Goal: Task Accomplishment & Management: Use online tool/utility

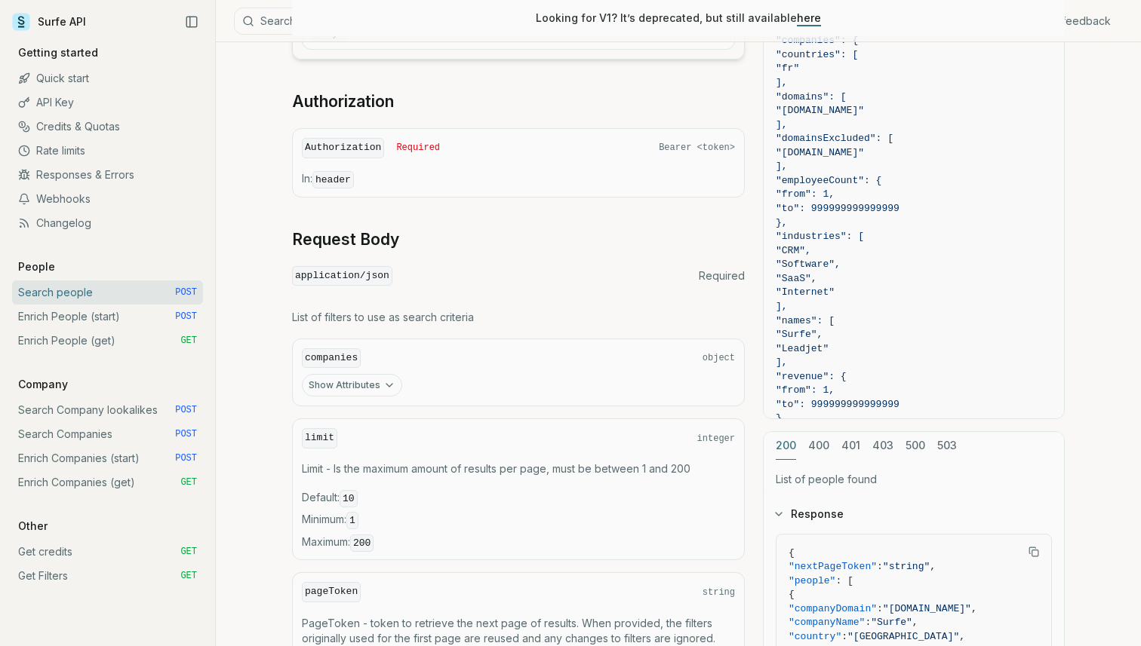
scroll to position [353, 0]
click at [355, 379] on button "Show Attributes" at bounding box center [352, 386] width 100 height 23
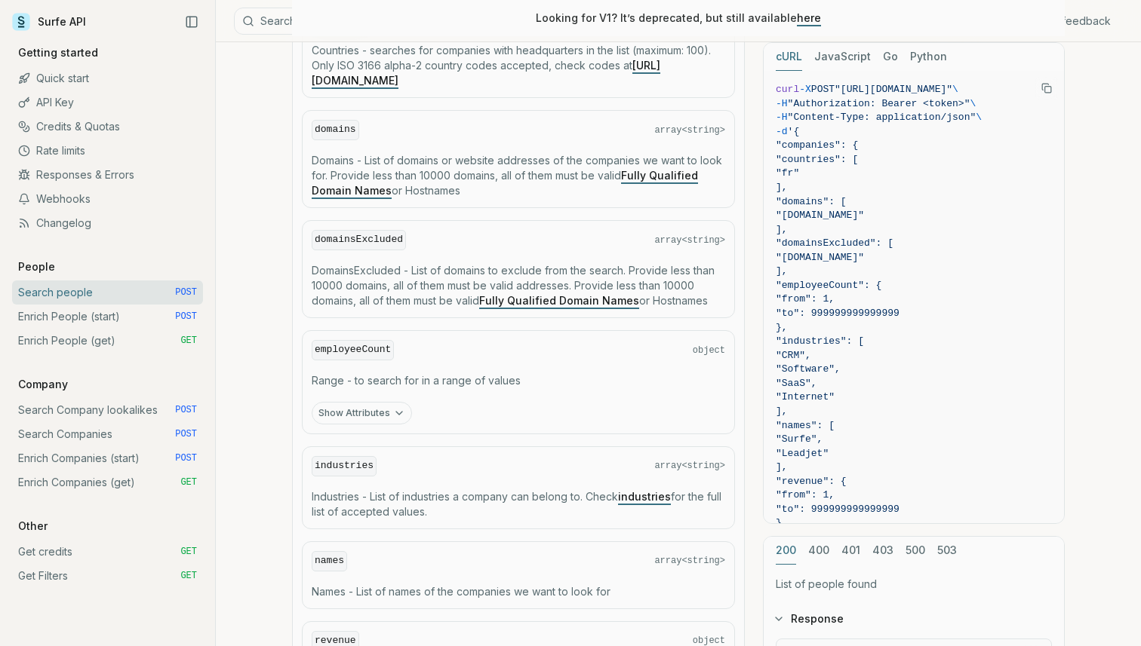
scroll to position [779, 0]
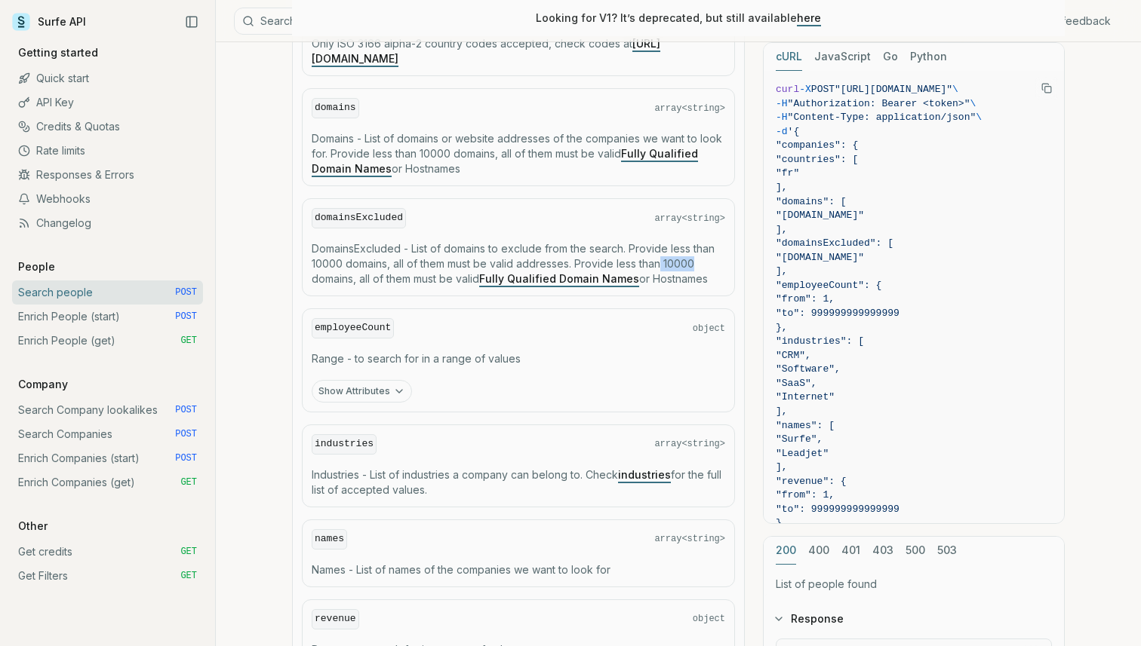
drag, startPoint x: 662, startPoint y: 267, endPoint x: 718, endPoint y: 267, distance: 55.8
click at [718, 267] on p "DomainsExcluded - List of domains to exclude from the search. Provide less than…" at bounding box center [518, 263] width 413 height 45
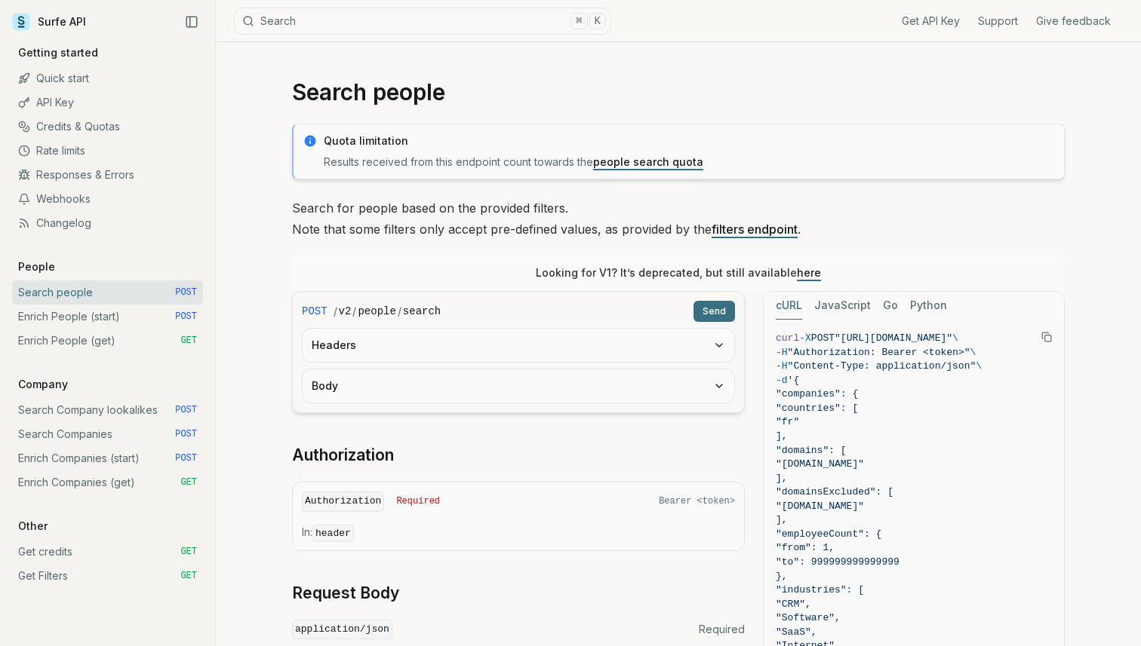
click at [96, 317] on link "Enrich People (start) POST" at bounding box center [107, 317] width 191 height 24
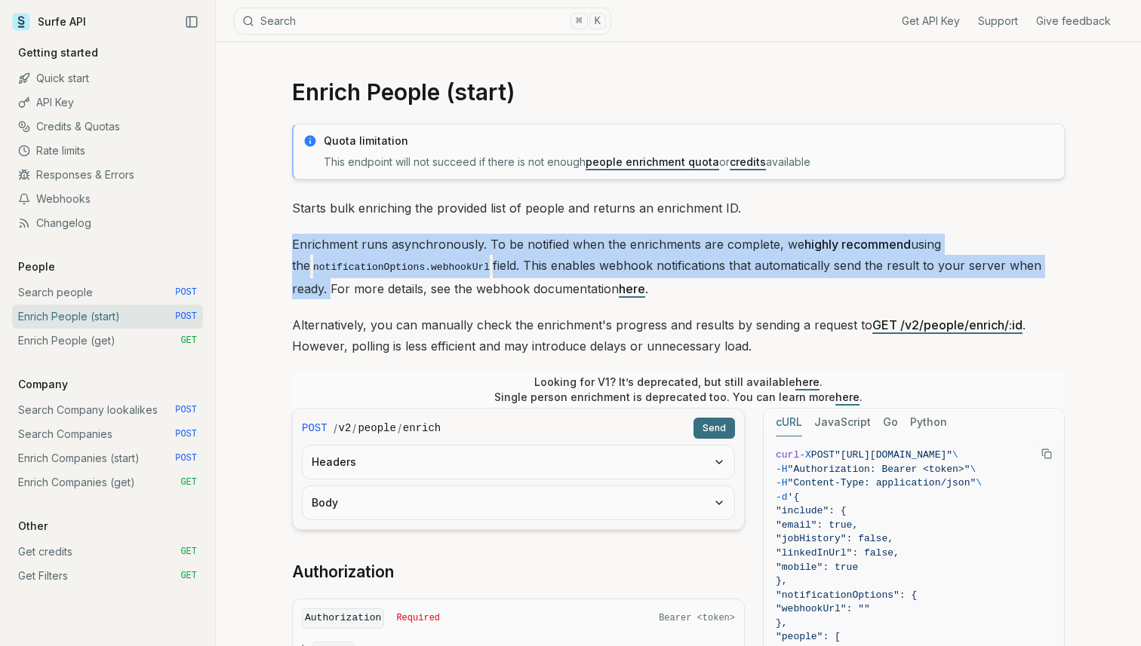
drag, startPoint x: 290, startPoint y: 239, endPoint x: 1107, endPoint y: 262, distance: 816.5
click at [1107, 262] on div "Enrich People (start) Quota limitation This endpoint will not succeed if there …" at bounding box center [678, 641] width 925 height 1199
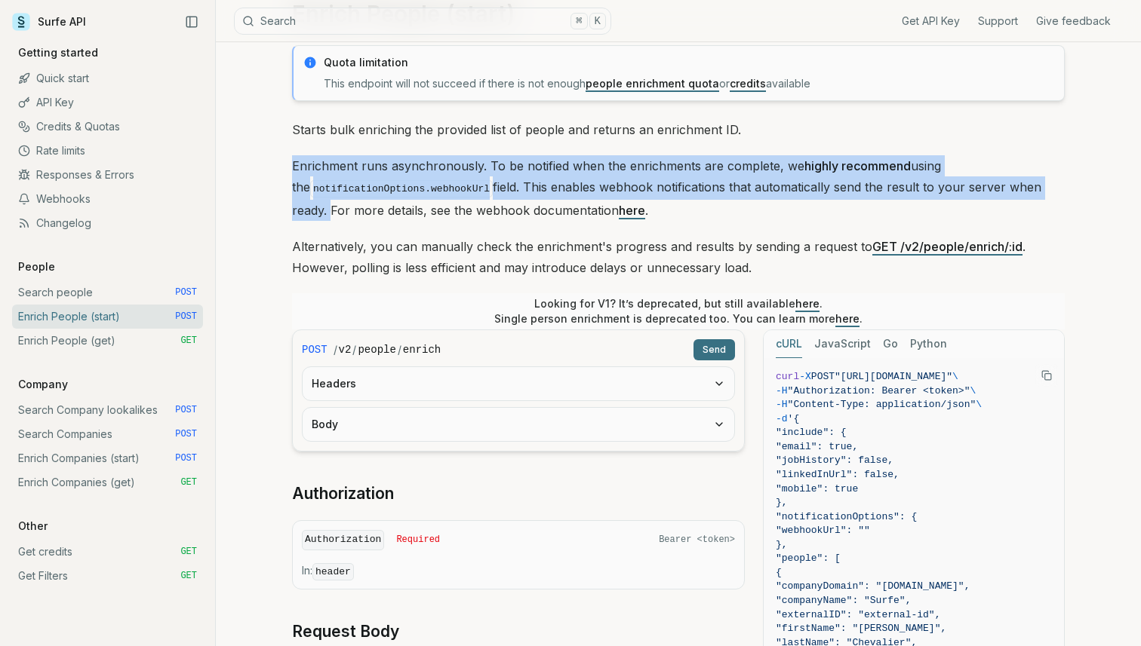
scroll to position [81, 0]
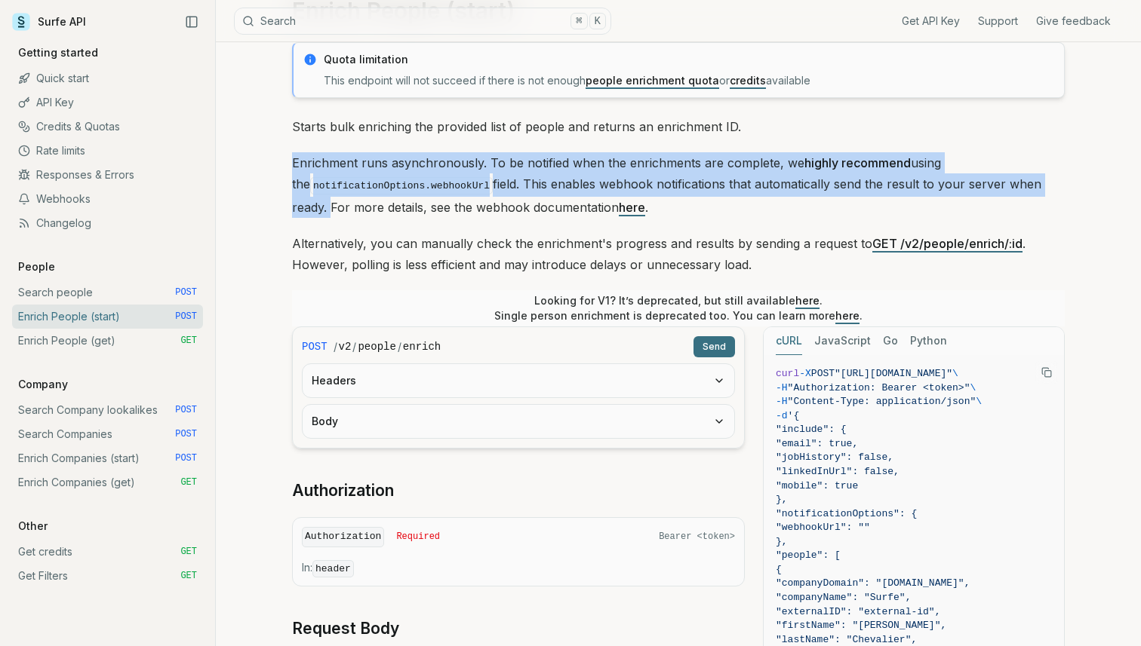
copy p "Enrichment runs asynchronously. To be notified when the enrichments are complet…"
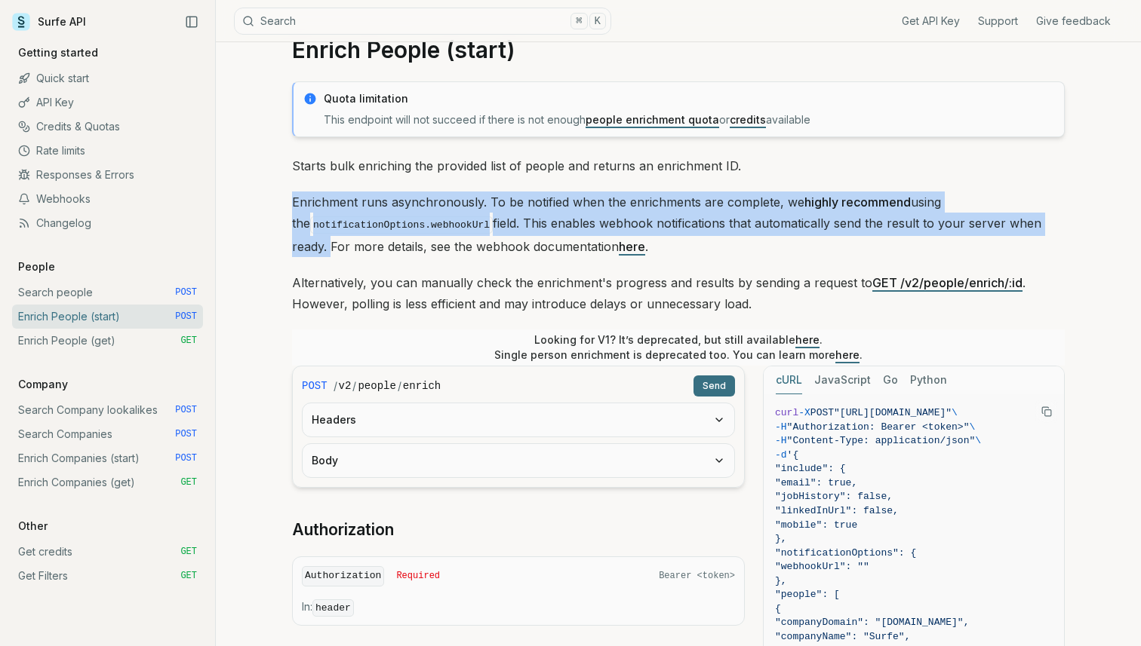
scroll to position [0, 0]
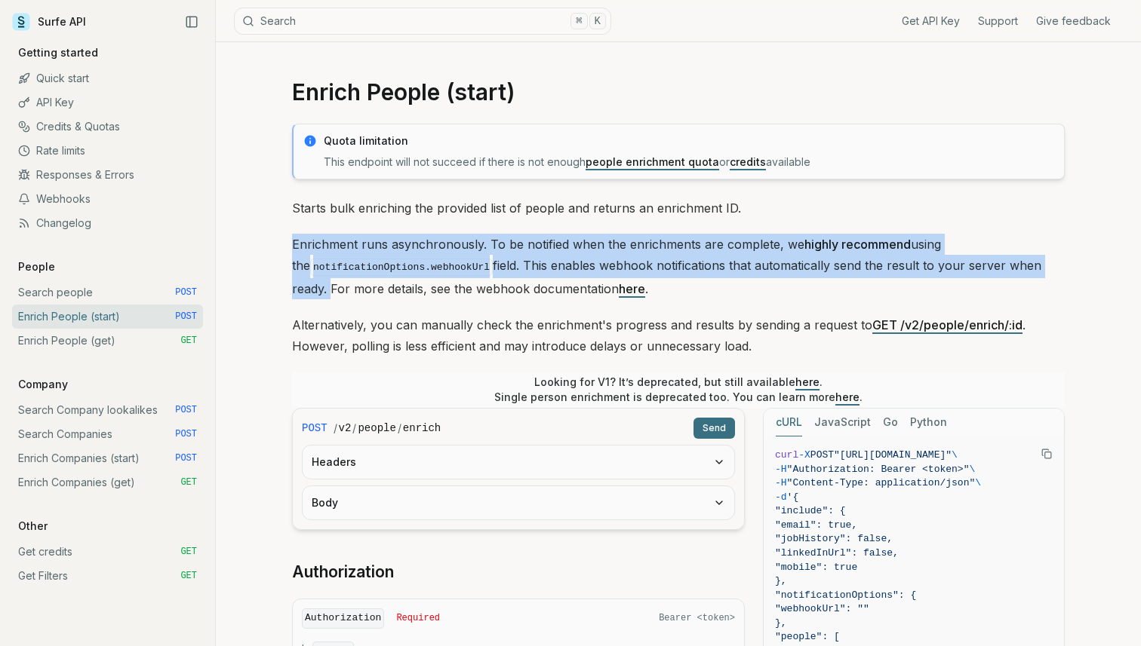
click at [91, 453] on link "Enrich Companies (start) POST" at bounding box center [107, 459] width 191 height 24
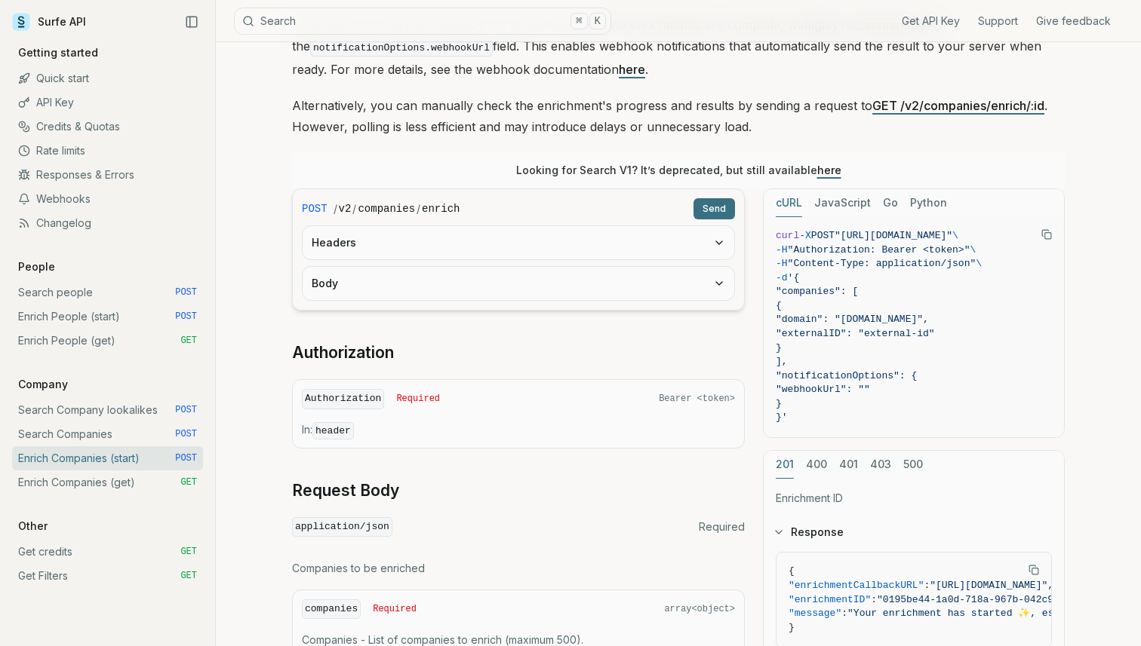
scroll to position [238, 0]
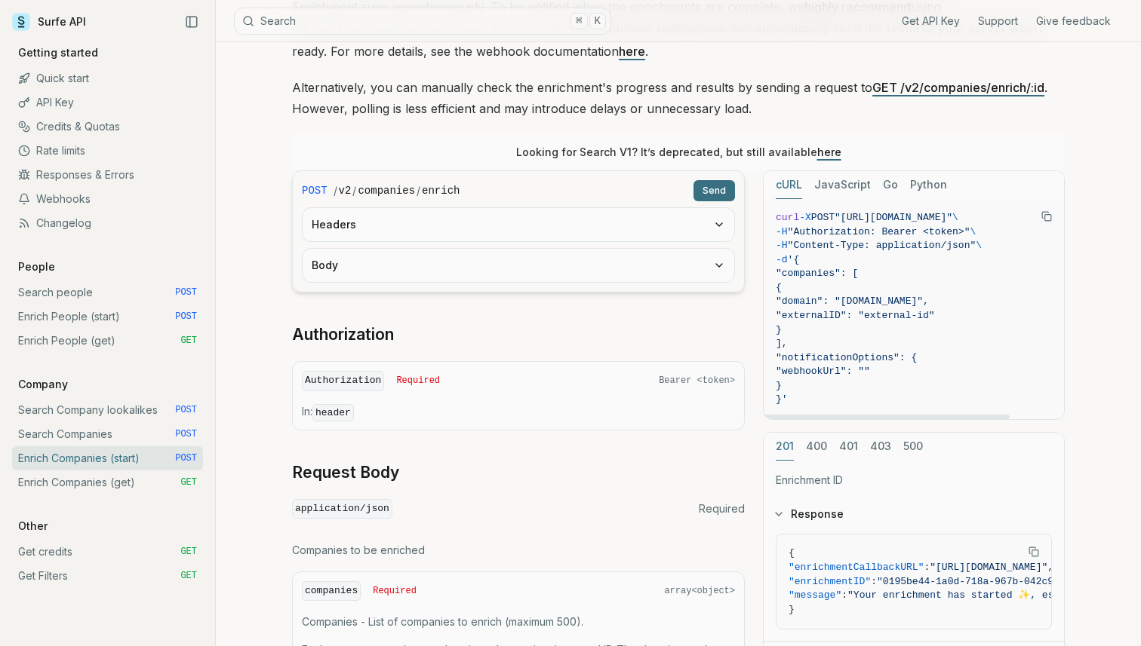
drag, startPoint x: 807, startPoint y: 385, endPoint x: 798, endPoint y: 367, distance: 20.2
click at [798, 367] on code "curl -X POST "https://api.surfe.com/v2/companies/enrich" \ -H "Authorization: B…" at bounding box center [913, 309] width 276 height 196
click at [798, 367] on span ""webhookUrl": """ at bounding box center [822, 371] width 94 height 11
drag, startPoint x: 802, startPoint y: 399, endPoint x: 811, endPoint y: 285, distance: 114.3
click at [811, 285] on code "curl -X POST "https://api.surfe.com/v2/companies/enrich" \ -H "Authorization: B…" at bounding box center [913, 309] width 276 height 196
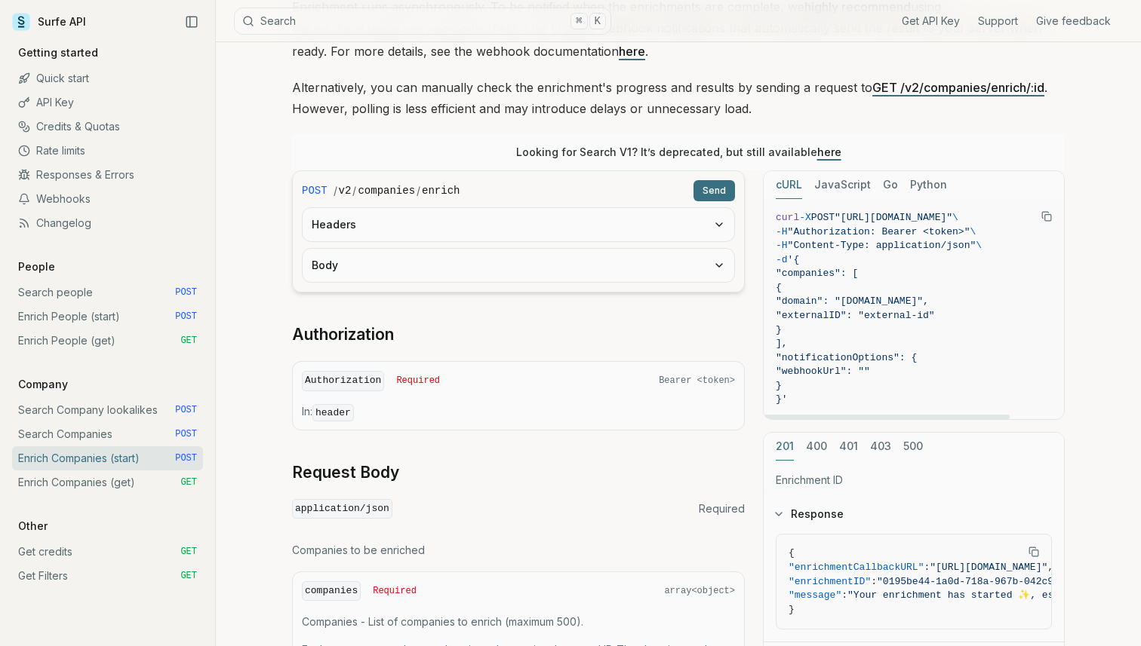
copy code "{ "domain": "surfe.com", "externalID": "external-id" } ], "notificationOptions"…"
click at [62, 321] on link "Enrich People (start) POST" at bounding box center [107, 317] width 191 height 24
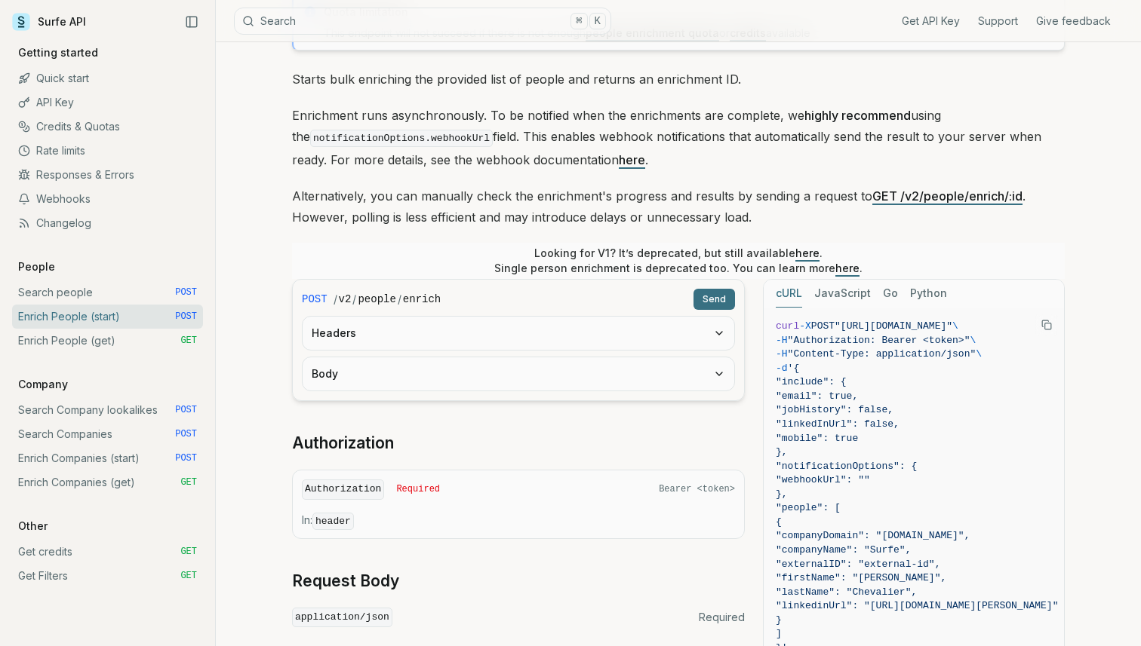
scroll to position [134, 0]
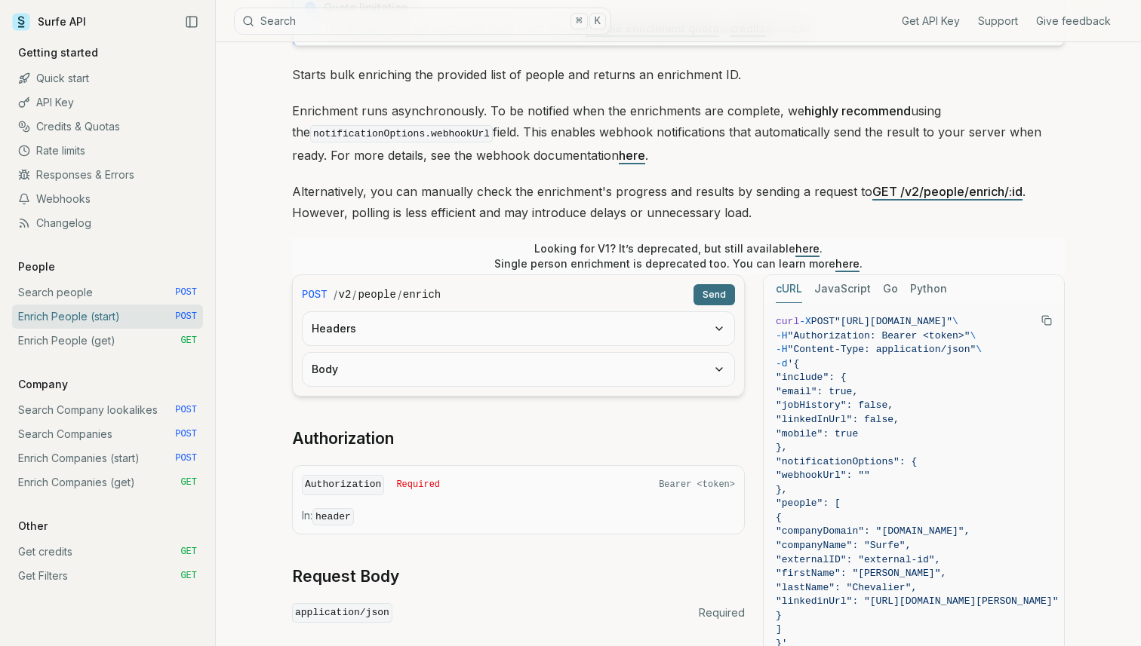
drag, startPoint x: 809, startPoint y: 392, endPoint x: 908, endPoint y: 431, distance: 105.6
click at [908, 431] on code "curl -X POST "https://api.surfe.com/v2/people/enrich" \ -H "Authorization: Bear…" at bounding box center [916, 483] width 282 height 336
click at [908, 431] on span ""mobile": true" at bounding box center [916, 435] width 282 height 14
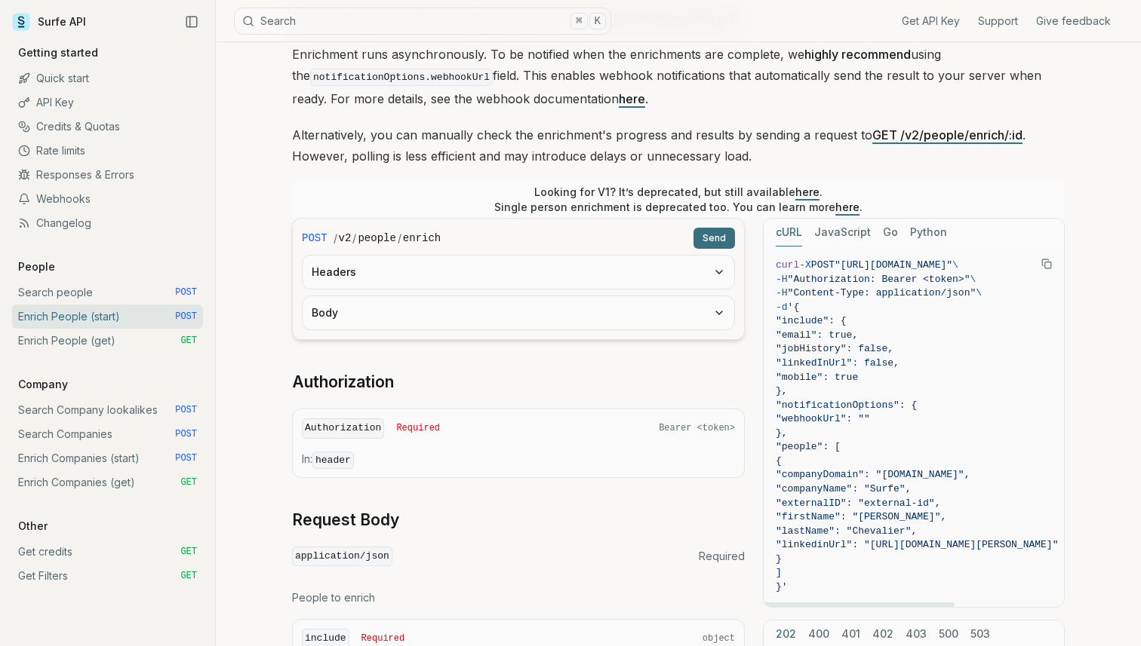
scroll to position [191, 0]
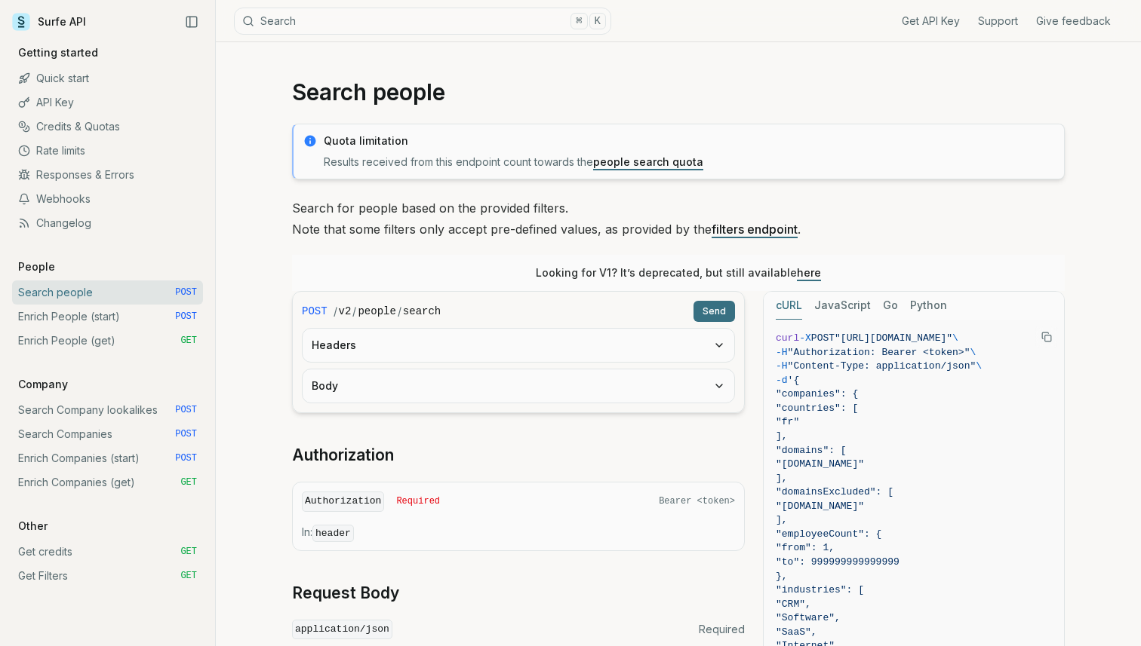
click at [126, 428] on link "Search Companies POST" at bounding box center [107, 434] width 191 height 24
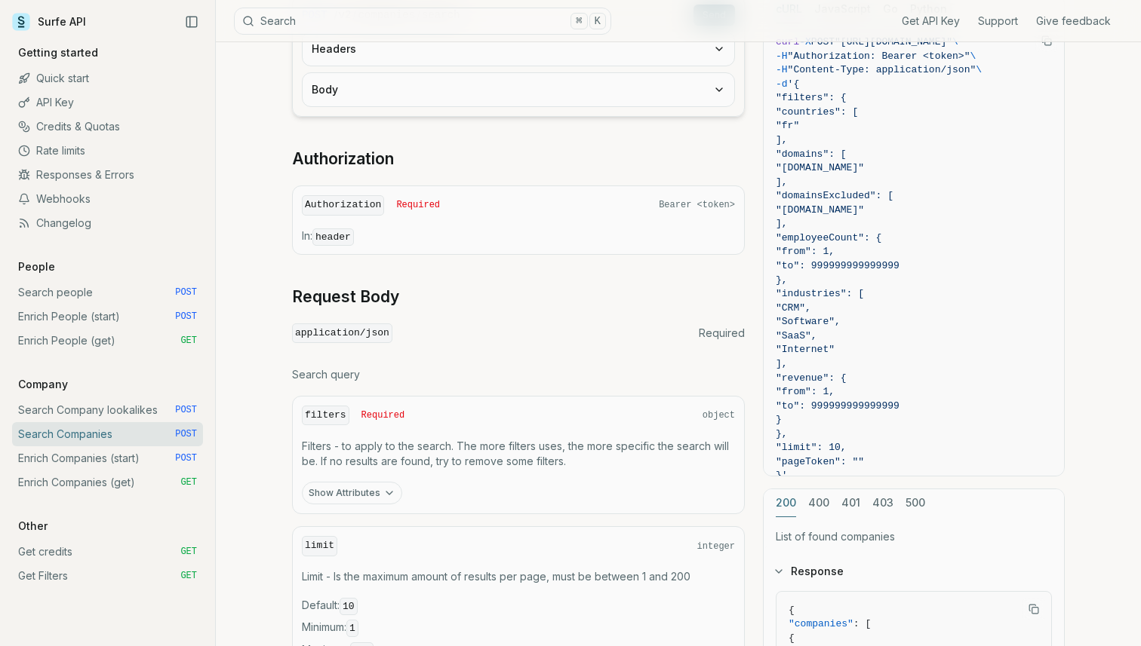
scroll to position [266, 0]
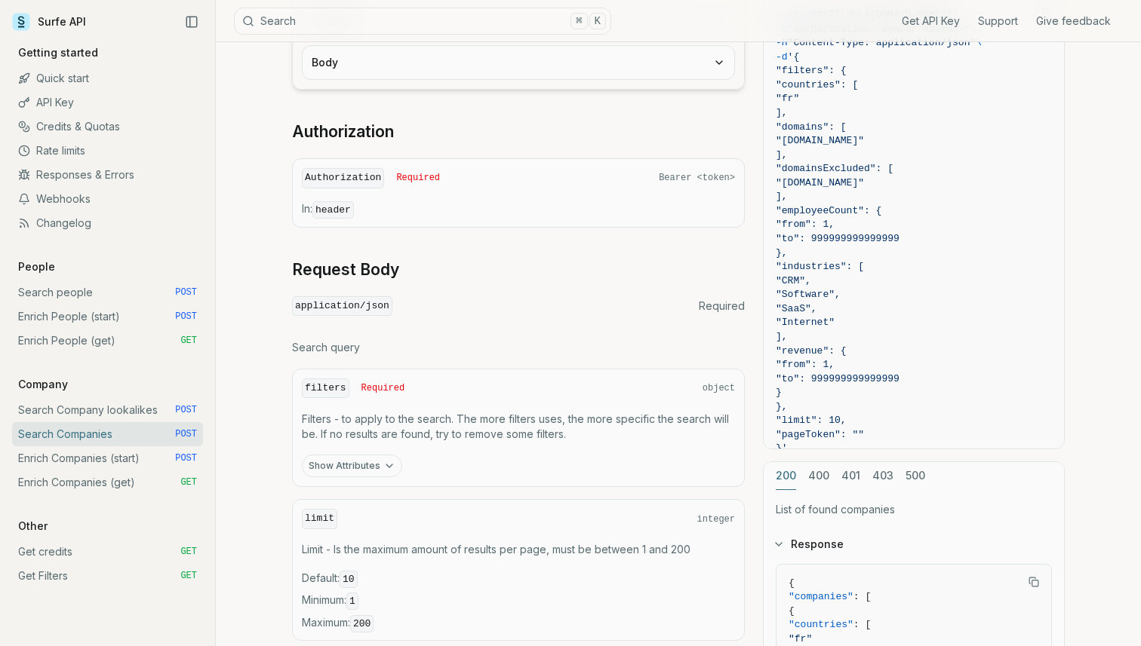
click at [364, 459] on button "Show Attributes" at bounding box center [352, 466] width 100 height 23
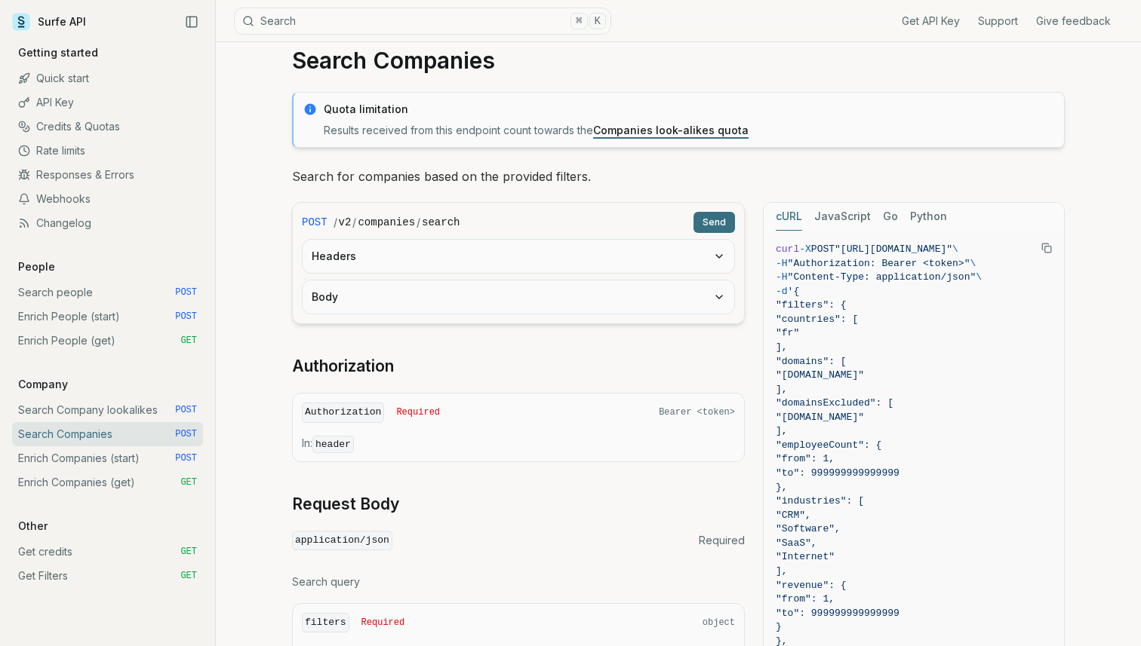
scroll to position [0, 0]
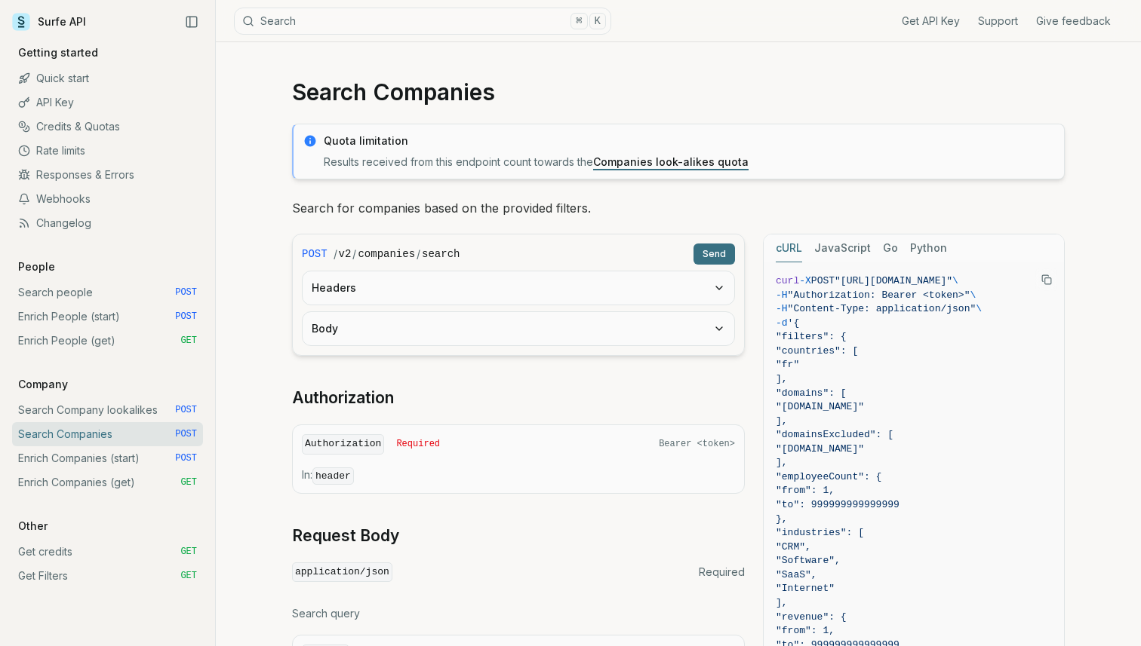
click at [418, 322] on button "Body" at bounding box center [518, 328] width 431 height 33
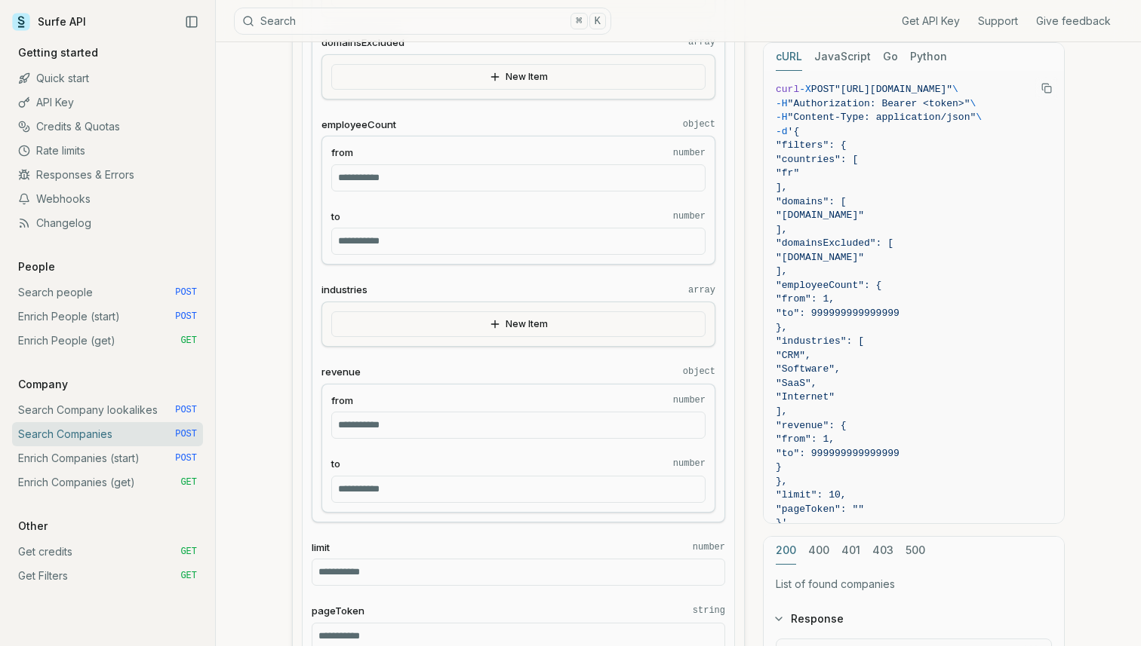
scroll to position [524, 0]
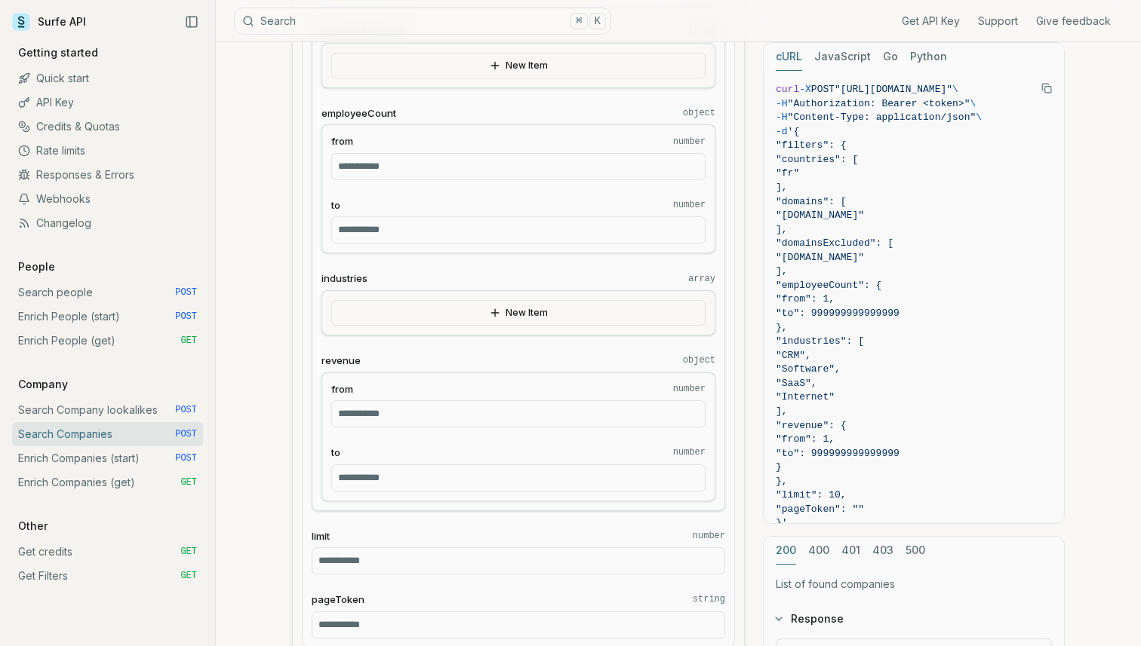
click at [435, 222] on input "**********" at bounding box center [518, 230] width 374 height 27
click at [435, 227] on input "**********" at bounding box center [518, 230] width 374 height 27
click at [356, 172] on input "*" at bounding box center [518, 166] width 374 height 27
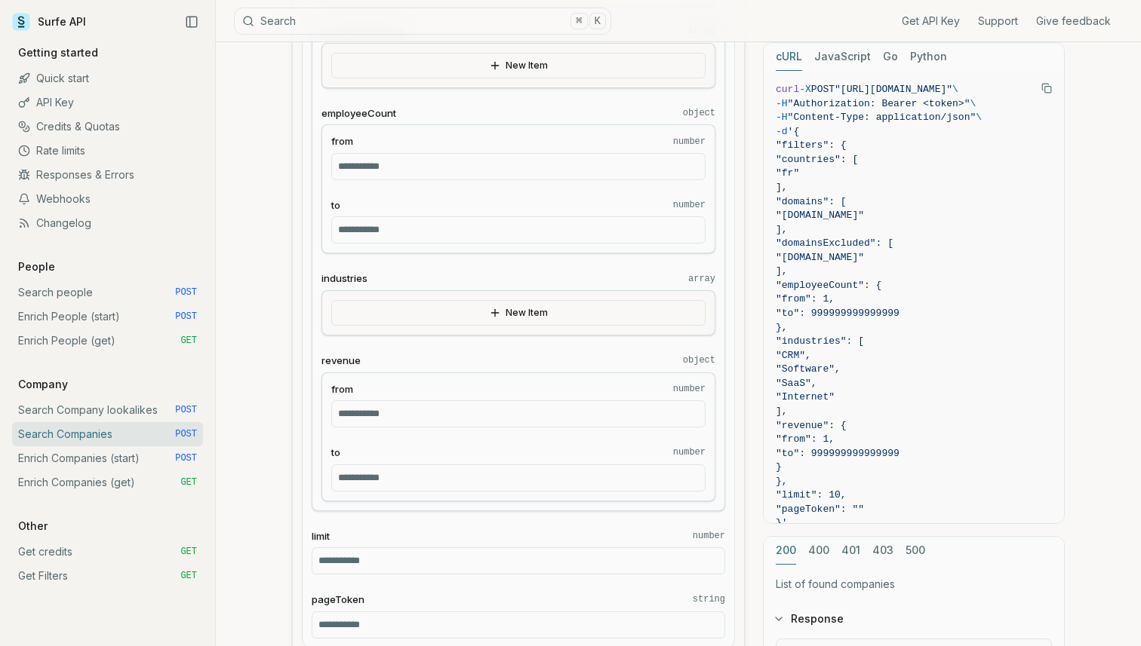
click at [392, 415] on input "*" at bounding box center [518, 414] width 374 height 27
click at [409, 478] on input "**********" at bounding box center [518, 478] width 374 height 27
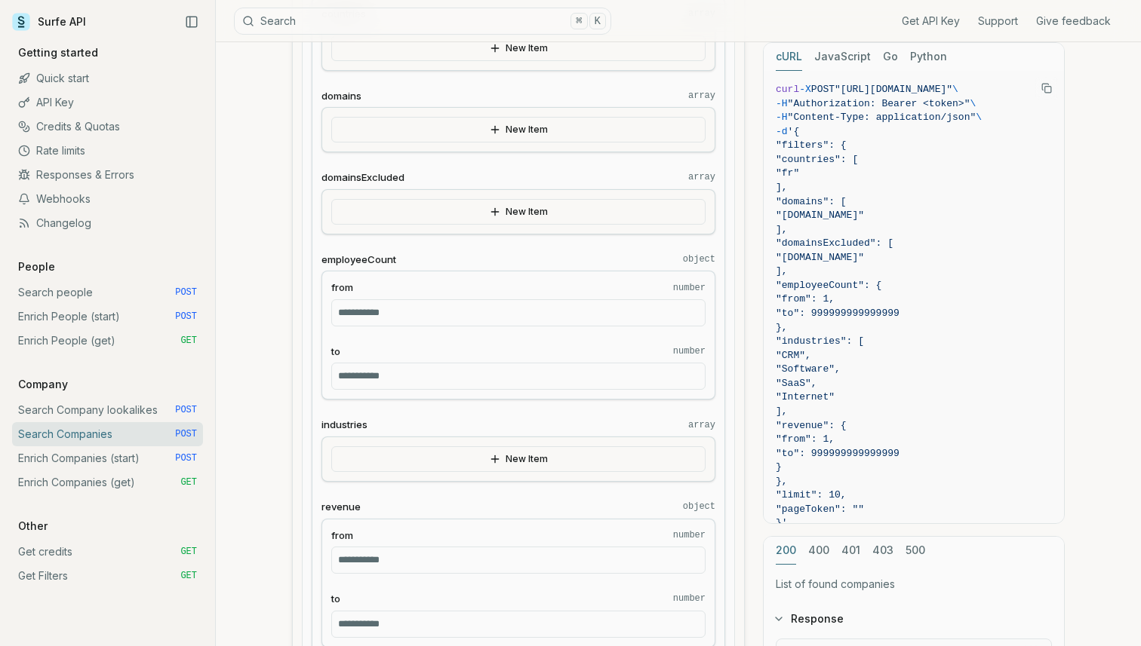
scroll to position [373, 0]
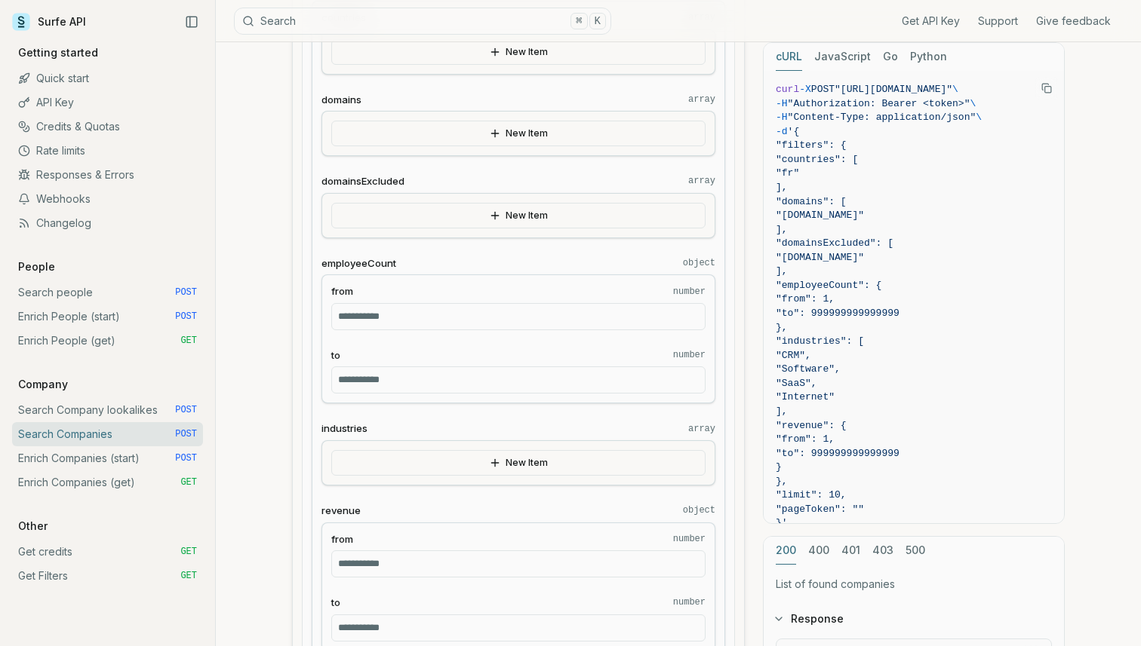
type input "**"
click at [522, 140] on button "New Item" at bounding box center [518, 134] width 374 height 26
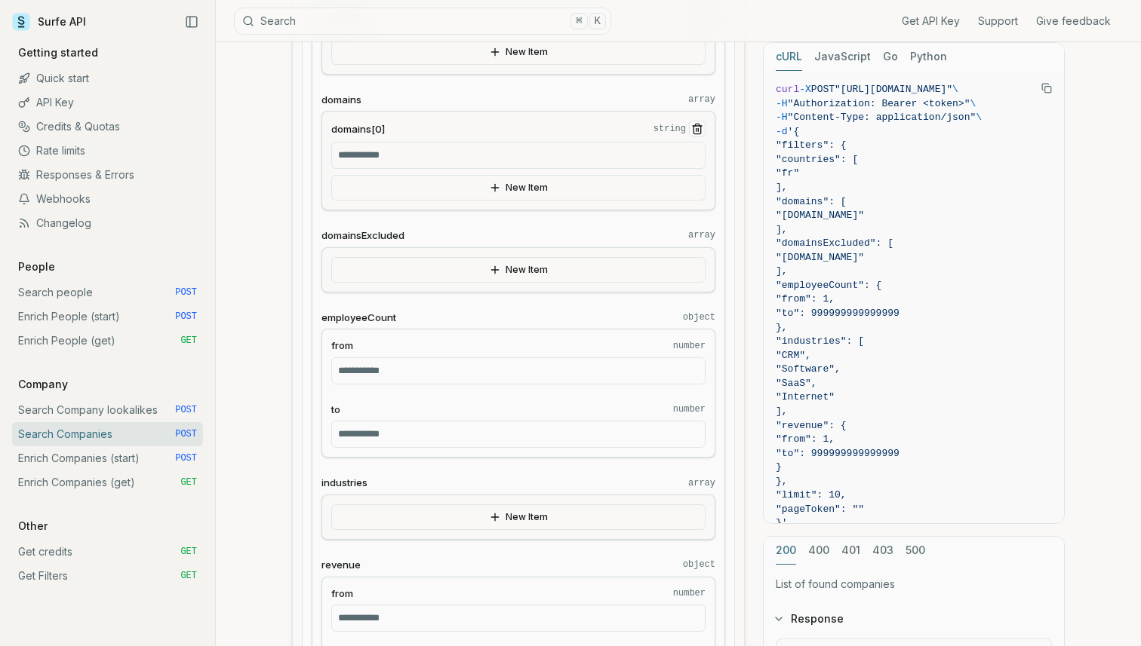
click at [427, 158] on input "domains[0] string" at bounding box center [518, 155] width 374 height 27
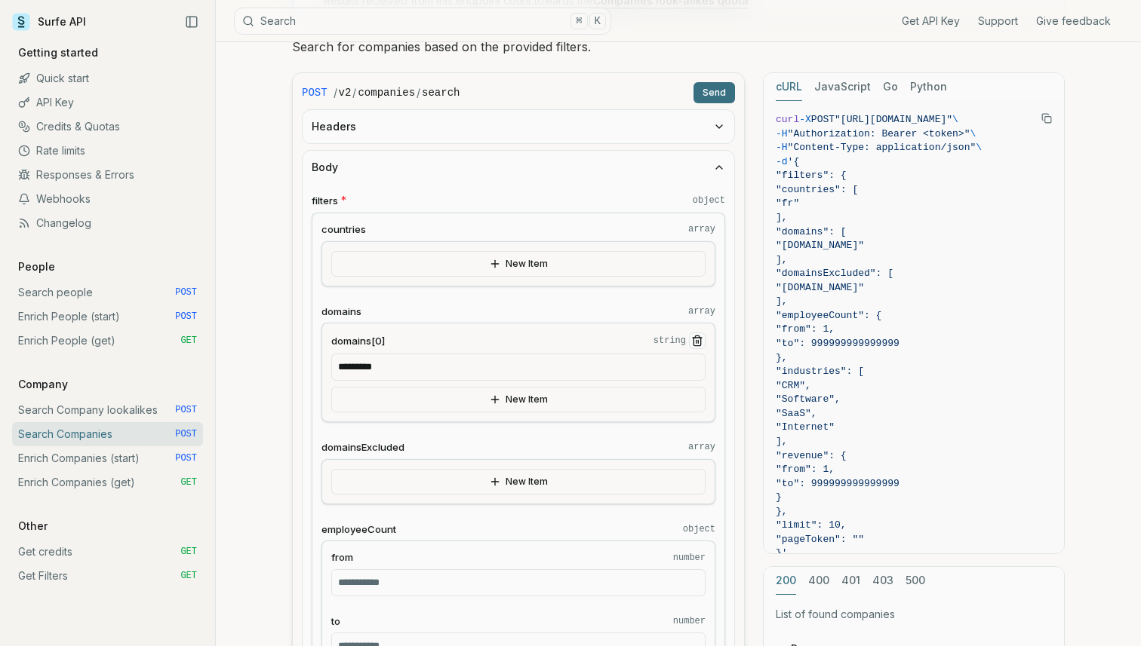
scroll to position [0, 0]
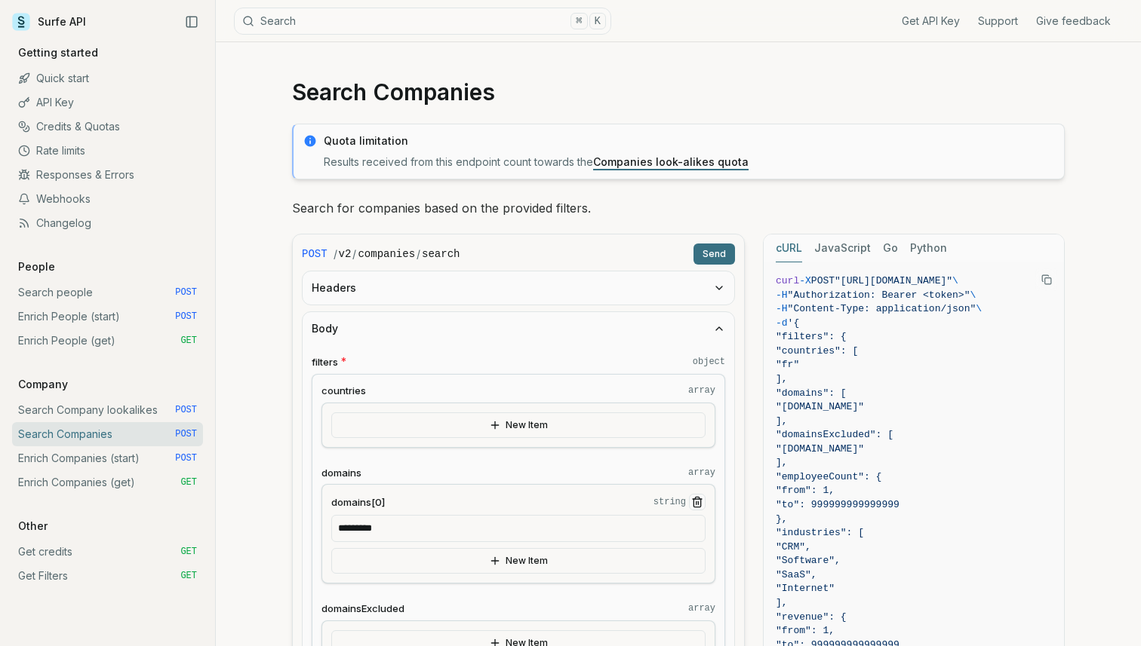
type input "*********"
click at [718, 263] on button "Send" at bounding box center [713, 254] width 41 height 21
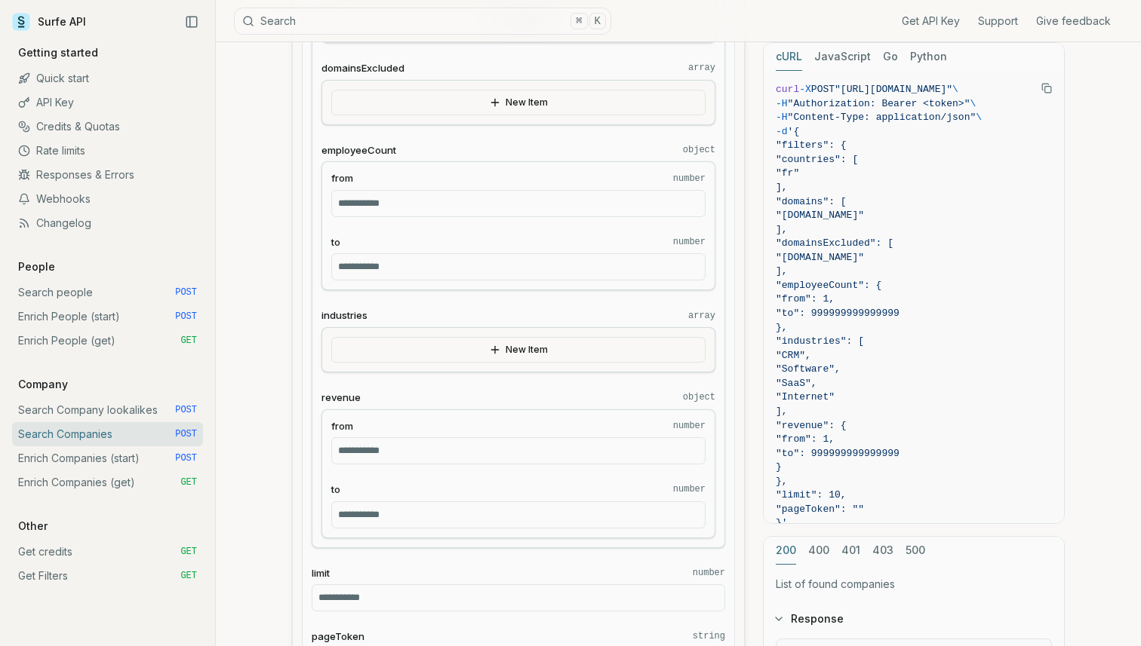
scroll to position [557, 0]
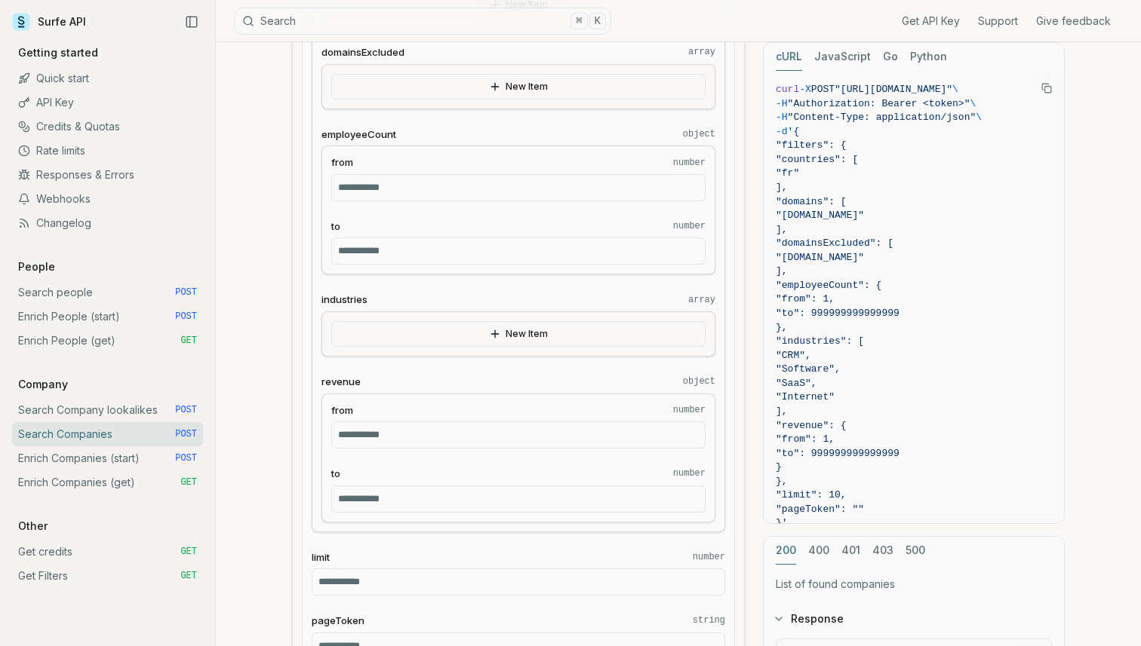
click at [379, 192] on input "from number" at bounding box center [518, 187] width 374 height 27
type input "*"
click at [360, 241] on input "to number" at bounding box center [518, 251] width 374 height 27
drag, startPoint x: 858, startPoint y: 452, endPoint x: 955, endPoint y: 451, distance: 96.6
click at [955, 451] on span ""to": 999999999999999" at bounding box center [913, 454] width 276 height 14
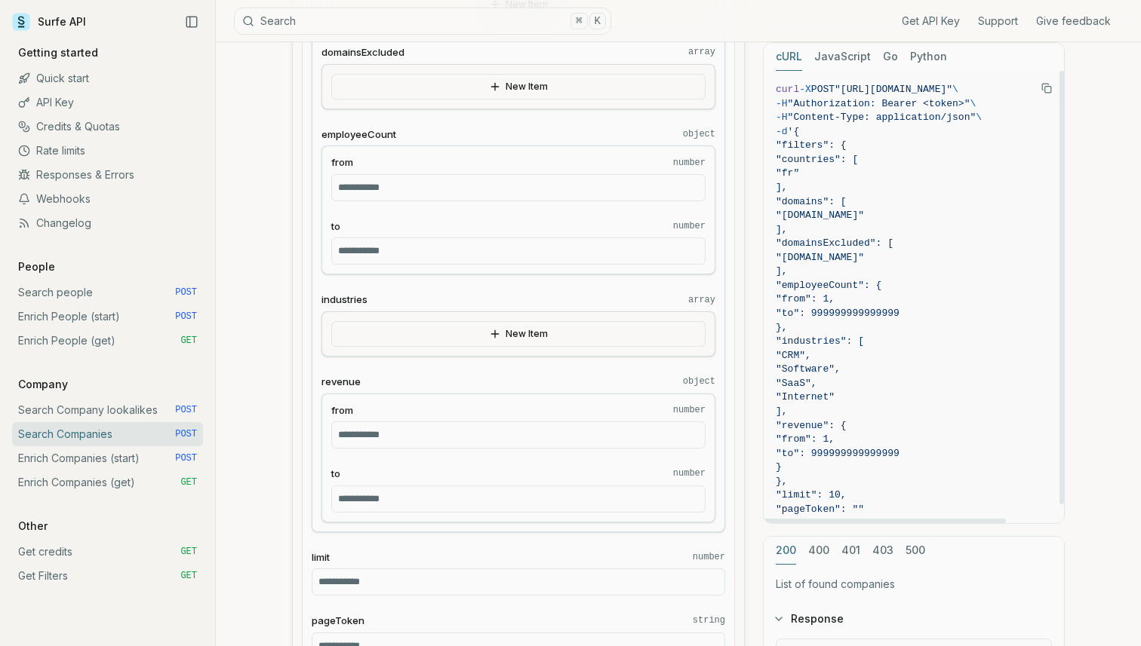
copy span "999999999999999"
click at [404, 260] on input "to number" at bounding box center [518, 251] width 374 height 27
paste input "**********"
type input "**********"
click at [383, 495] on input "**" at bounding box center [518, 499] width 374 height 27
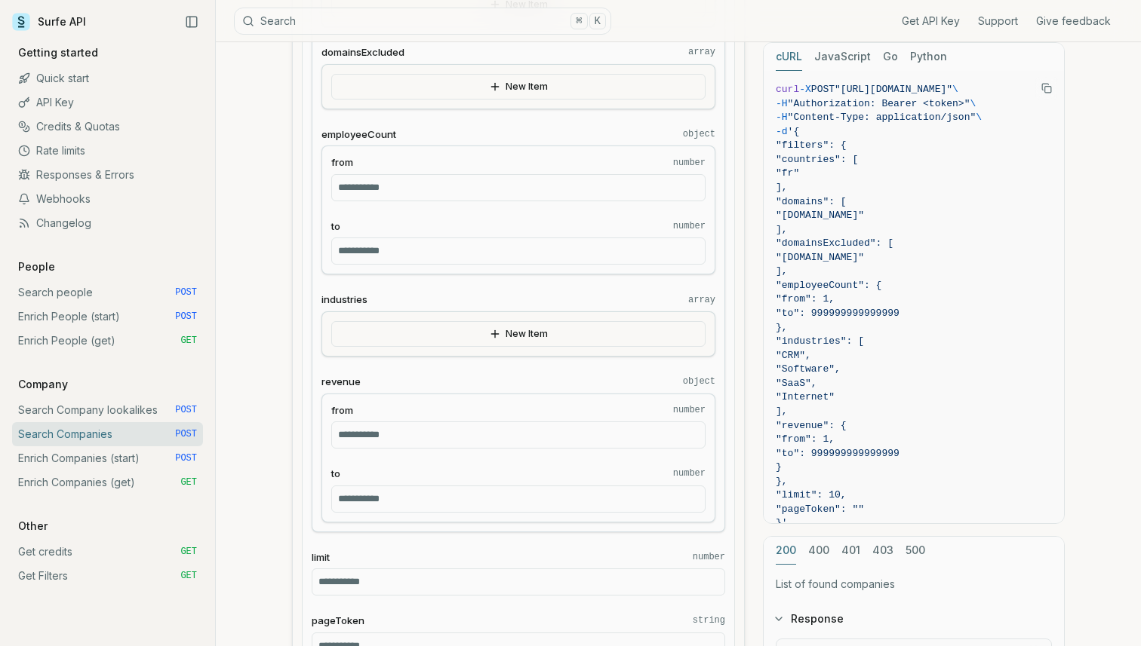
click at [383, 495] on input "**" at bounding box center [518, 499] width 374 height 27
paste input "**********"
type input "**********"
click at [385, 444] on input "from number" at bounding box center [518, 435] width 374 height 27
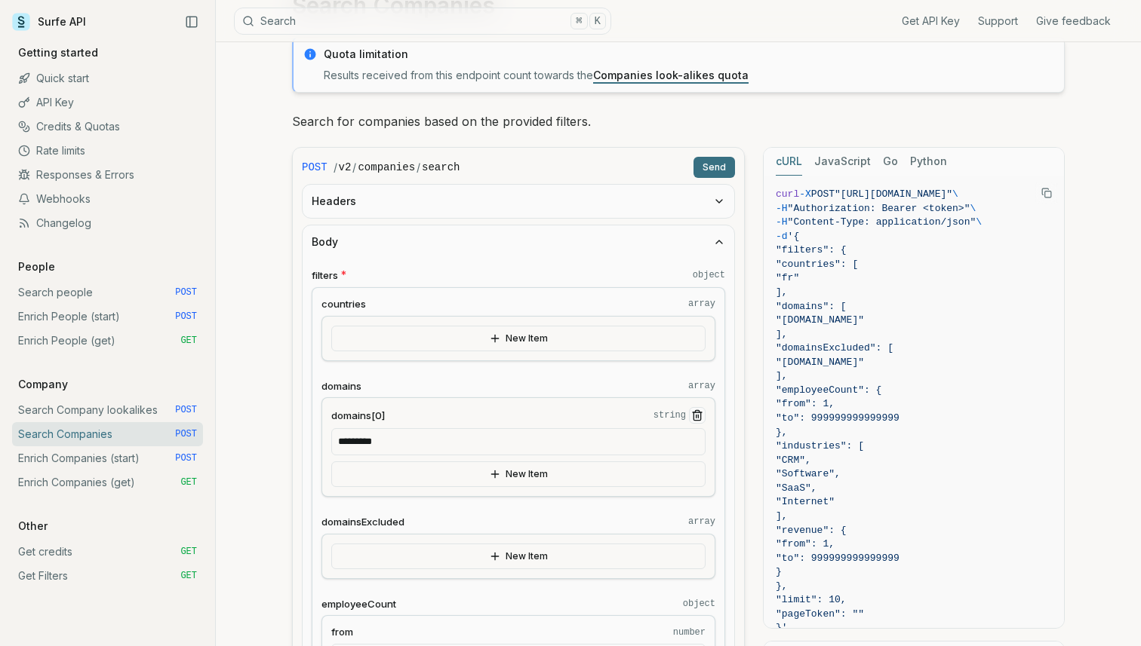
scroll to position [0, 0]
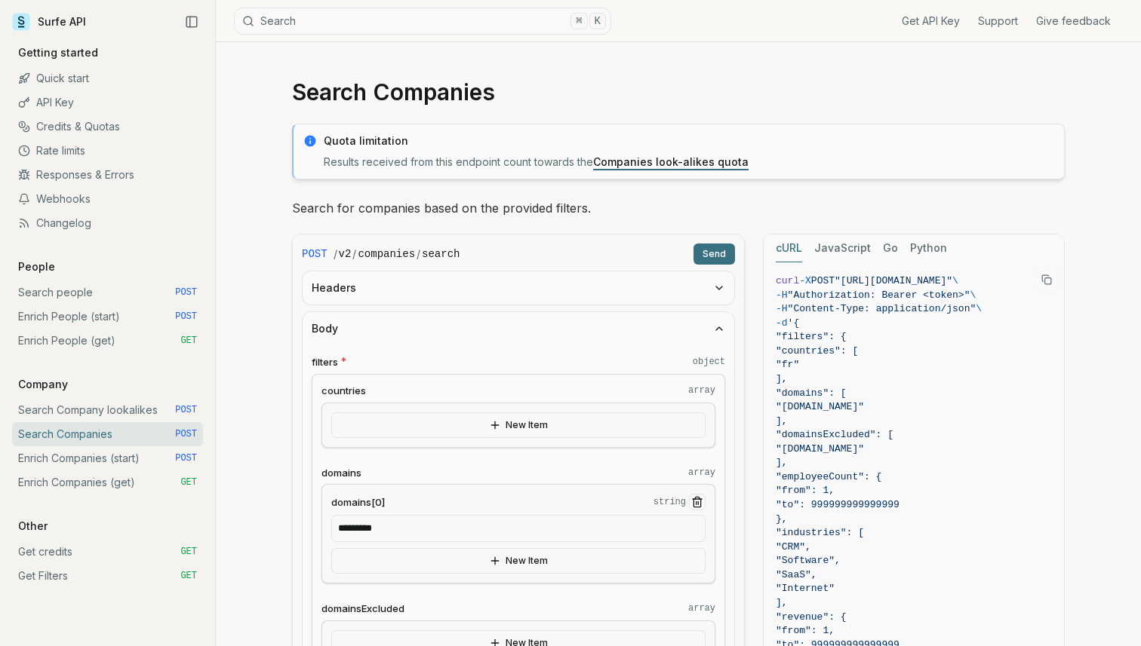
type input "*"
click at [711, 257] on button "Send" at bounding box center [713, 254] width 41 height 21
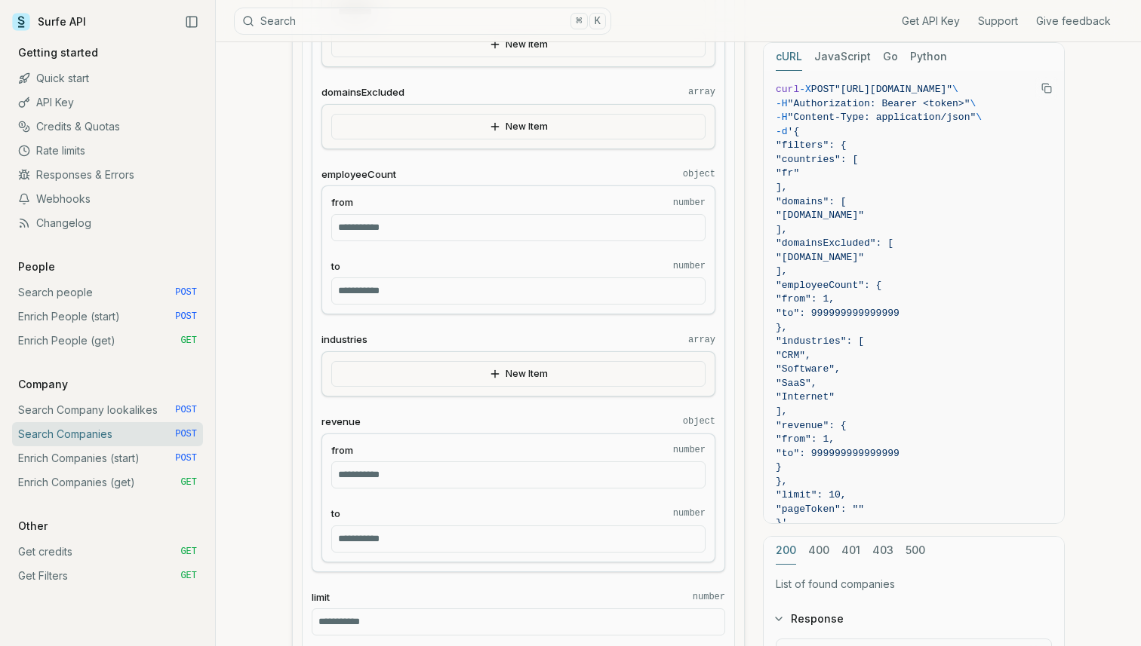
scroll to position [460, 0]
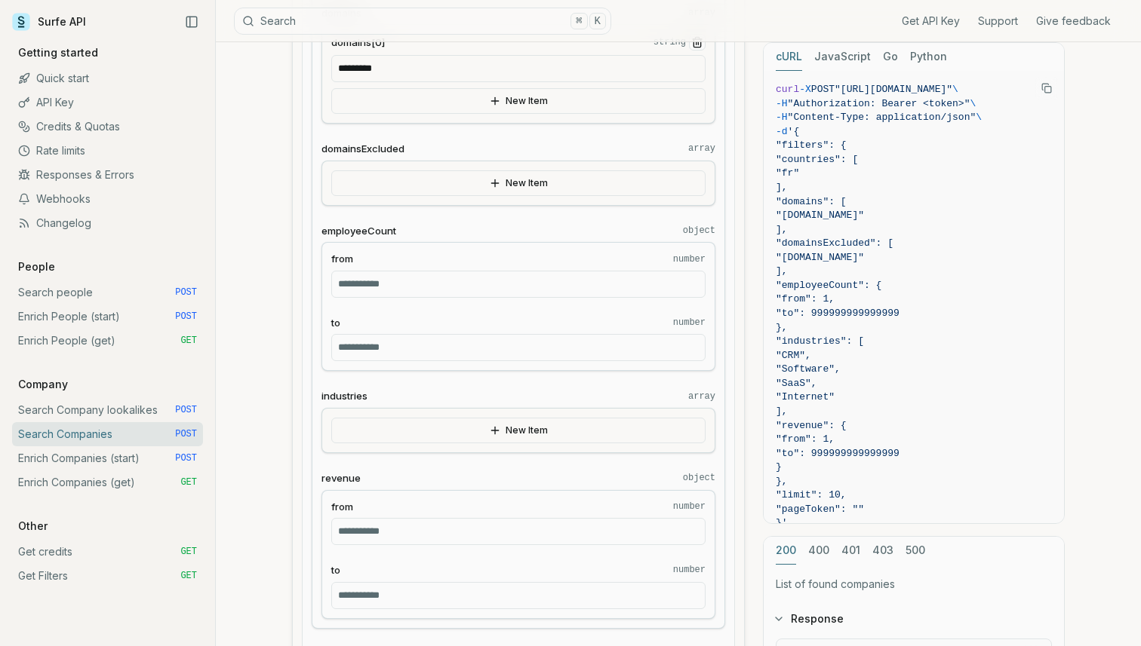
click at [131, 451] on link "Enrich Companies (start) POST" at bounding box center [107, 459] width 191 height 24
